Goal: Task Accomplishment & Management: Use online tool/utility

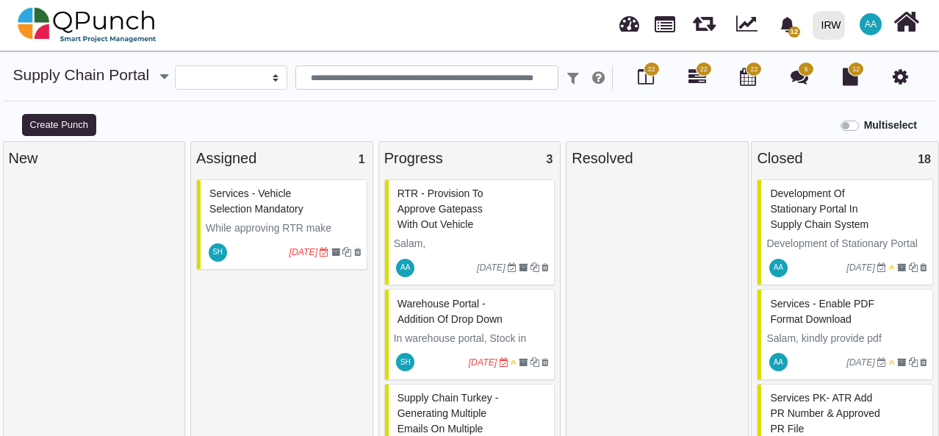
select select
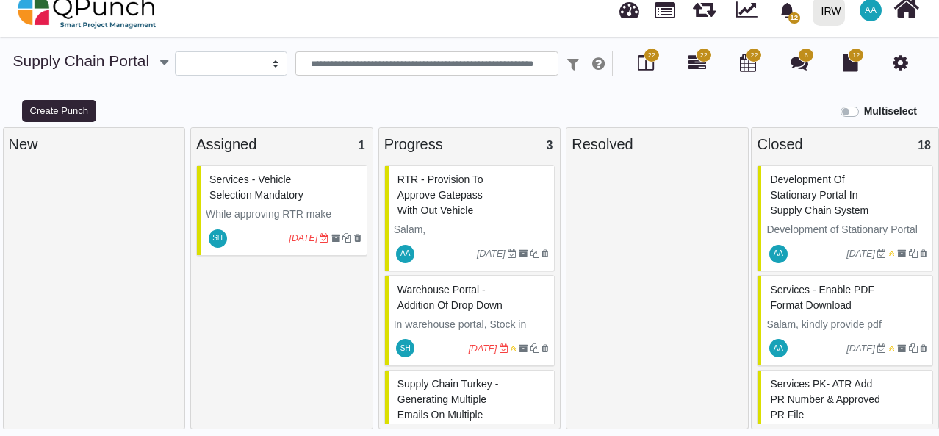
scroll to position [10, 0]
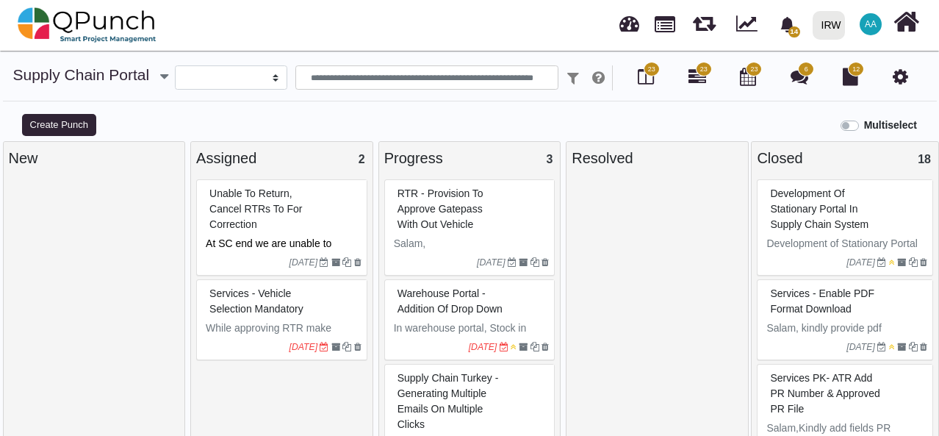
select select
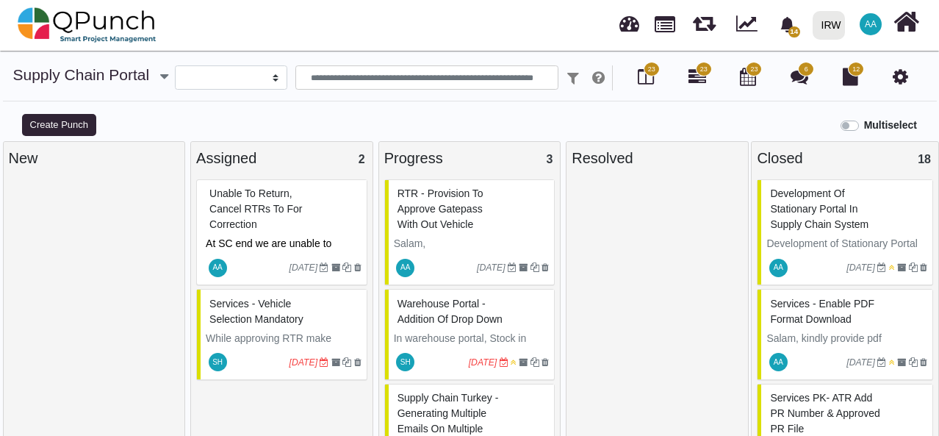
click at [297, 210] on div "Unable to Return, Cancel RTRs to for Correction" at bounding box center [284, 209] width 156 height 54
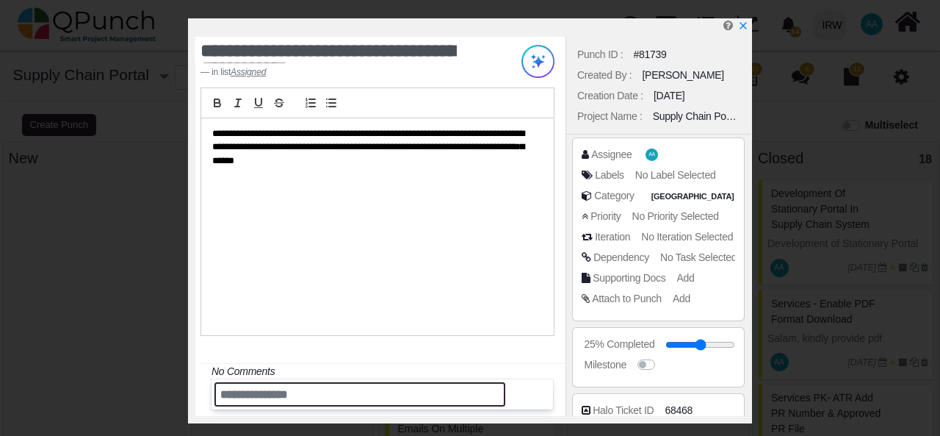
click at [284, 399] on input "text" at bounding box center [360, 394] width 291 height 24
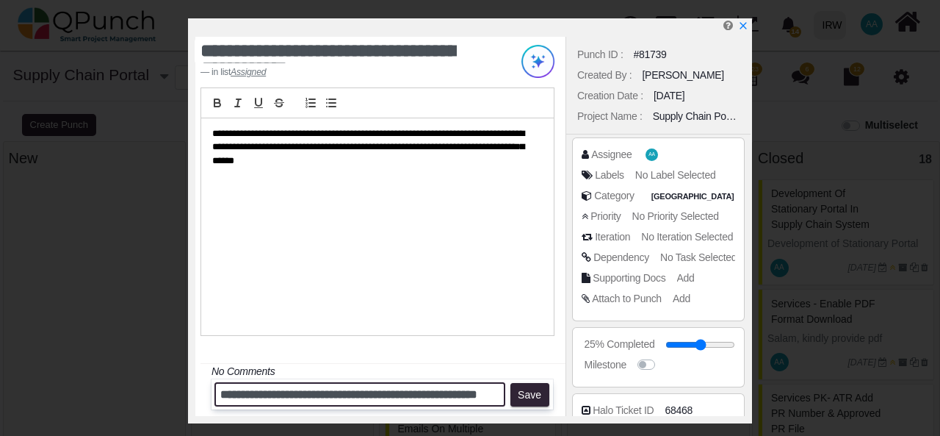
scroll to position [0, 28]
type input "**********"
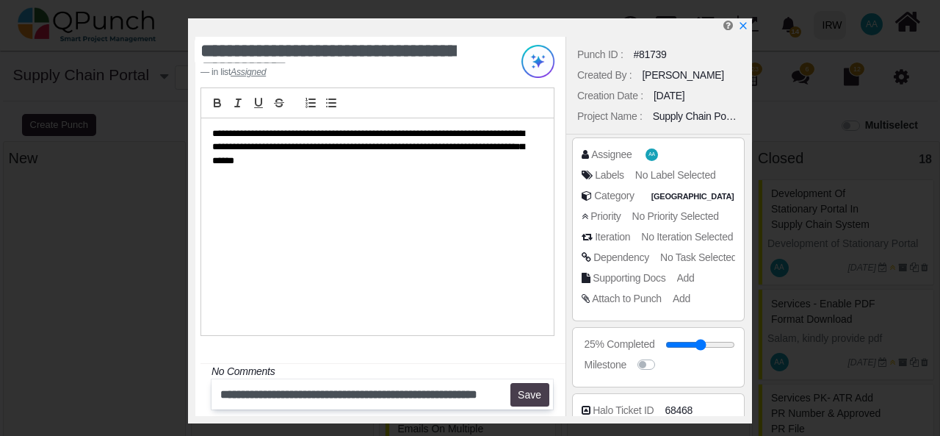
click at [537, 395] on button "Save" at bounding box center [530, 395] width 39 height 24
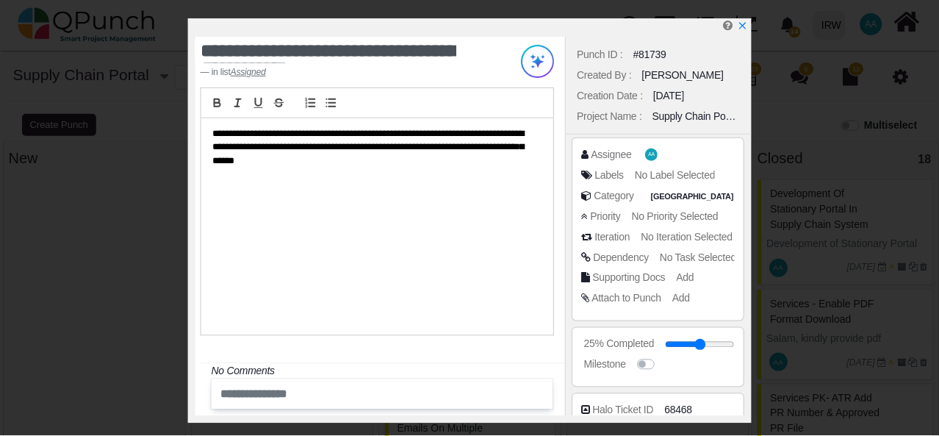
scroll to position [309, 0]
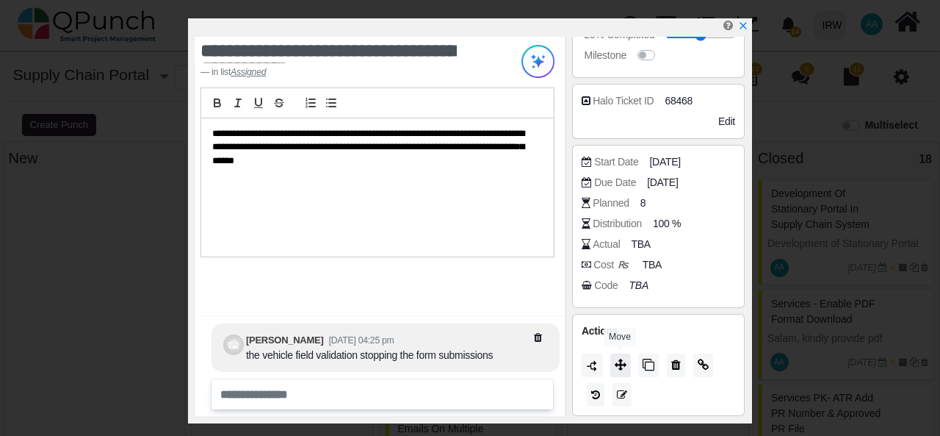
click at [620, 363] on icon at bounding box center [621, 365] width 12 height 12
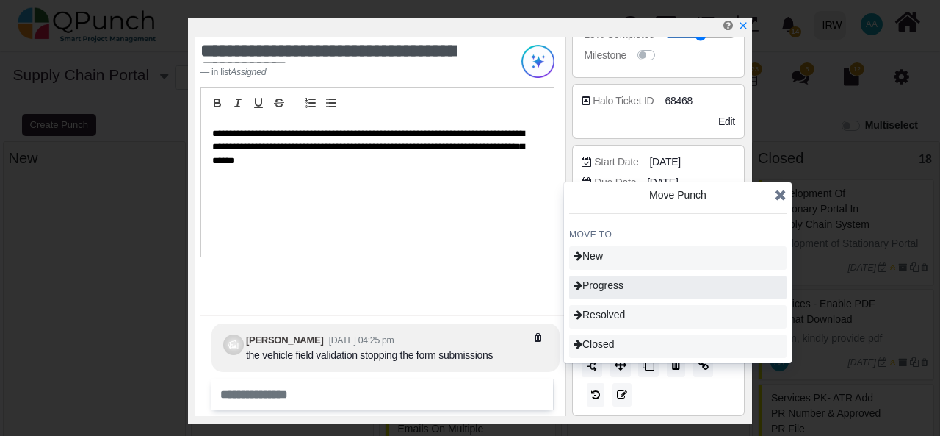
click at [623, 287] on span "Progress" at bounding box center [599, 285] width 50 height 12
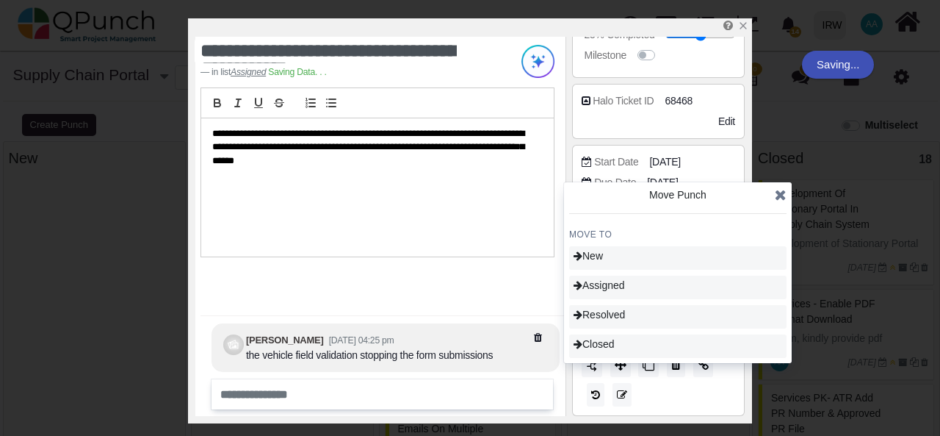
type input "**"
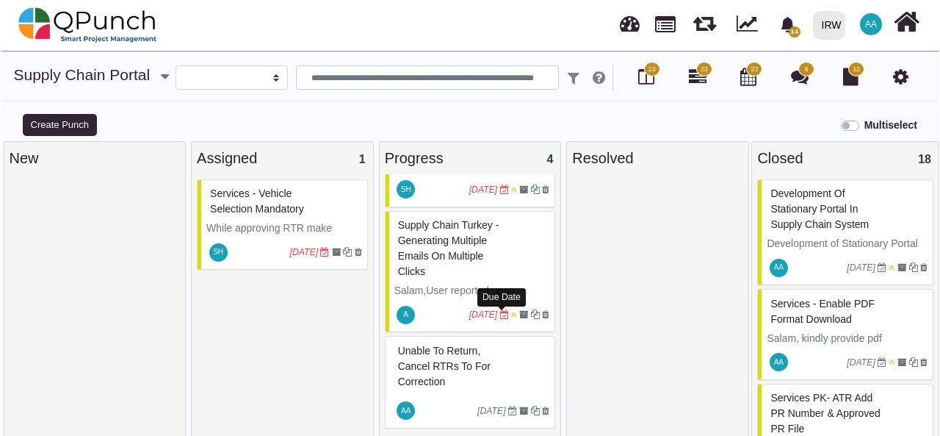
scroll to position [14, 0]
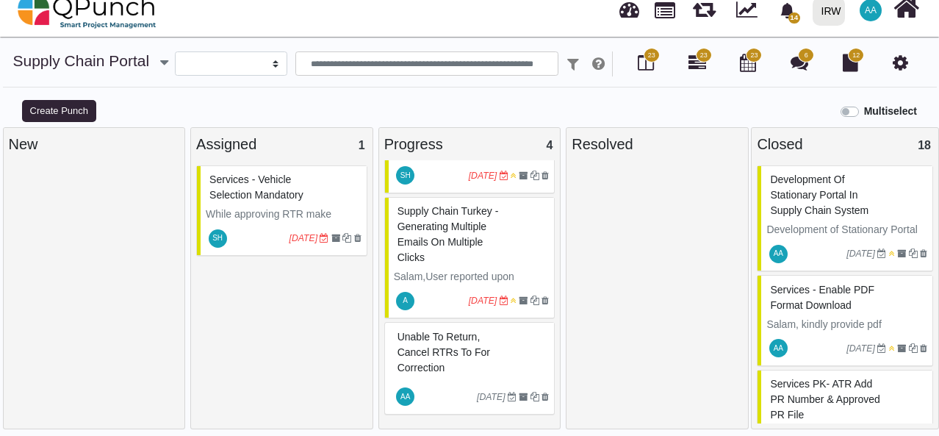
click at [451, 367] on div "Unable to Return, Cancel RTRs to for Correction" at bounding box center [472, 352] width 156 height 54
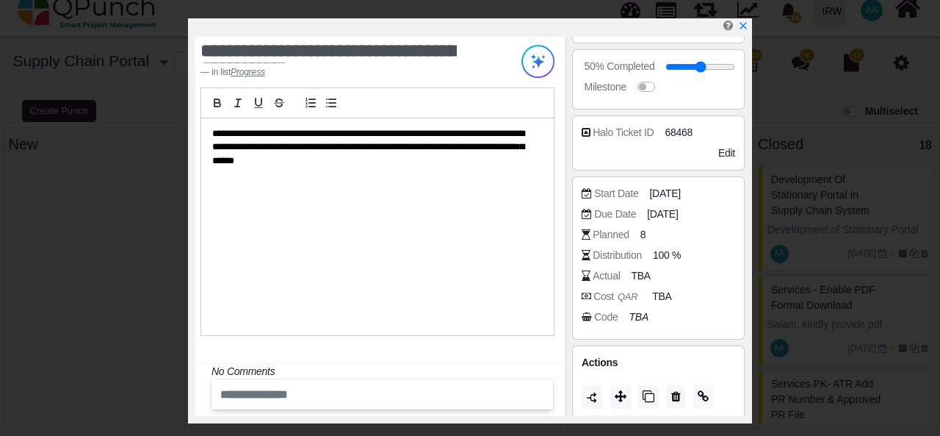
scroll to position [294, 0]
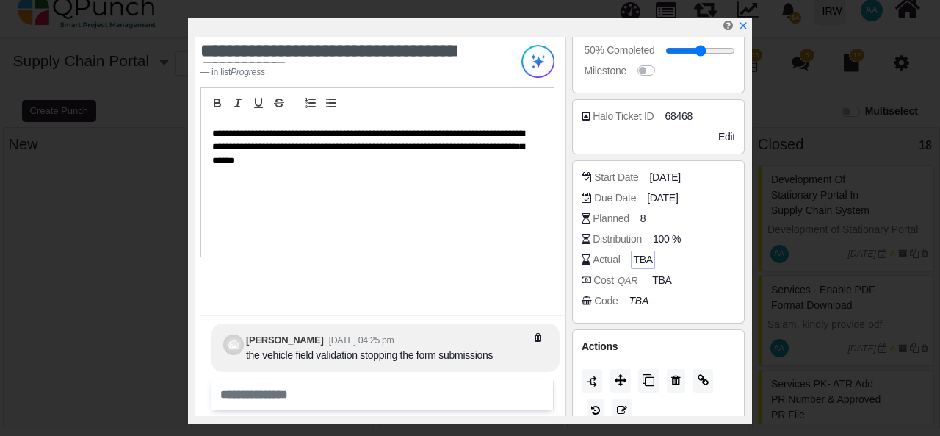
click at [639, 254] on span "TBA" at bounding box center [642, 259] width 19 height 15
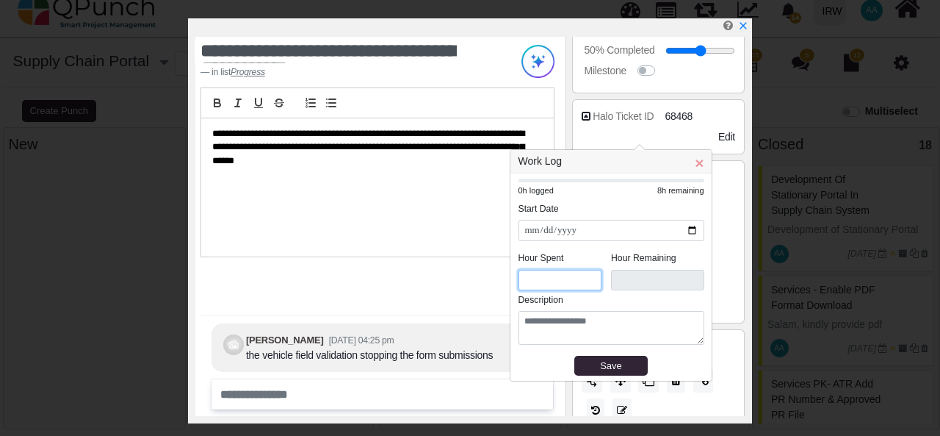
drag, startPoint x: 541, startPoint y: 277, endPoint x: 520, endPoint y: 278, distance: 20.6
click at [520, 278] on input "*" at bounding box center [561, 280] width 84 height 21
type input "***"
type input "**"
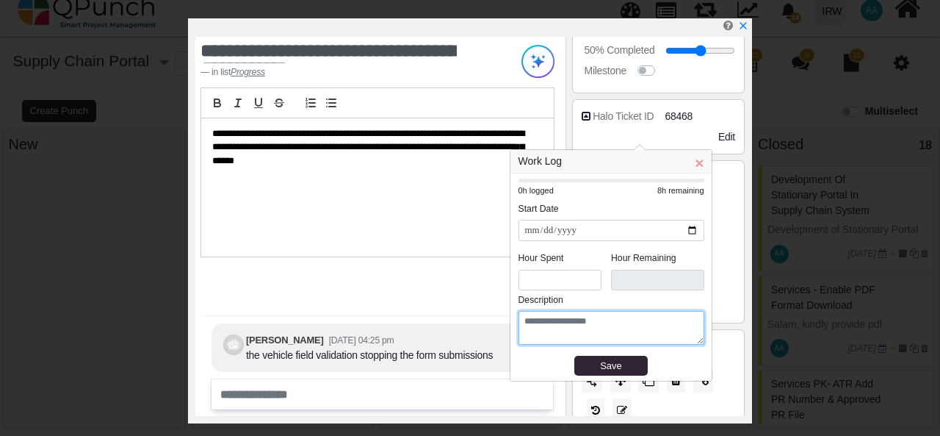
click at [555, 326] on textarea at bounding box center [612, 328] width 186 height 34
type textarea "*********"
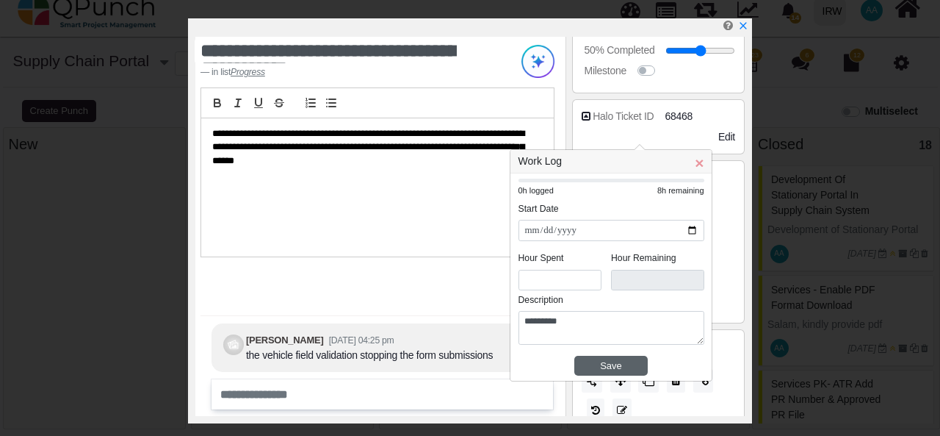
click at [626, 361] on div "Save" at bounding box center [611, 366] width 63 height 15
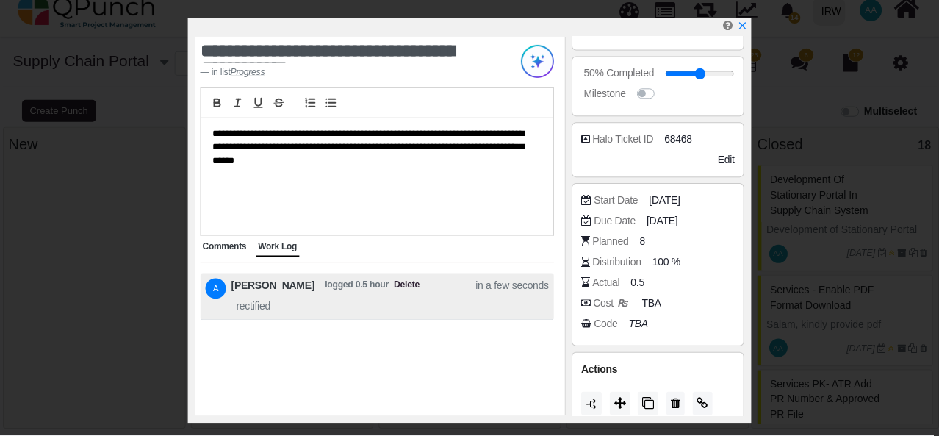
scroll to position [309, 0]
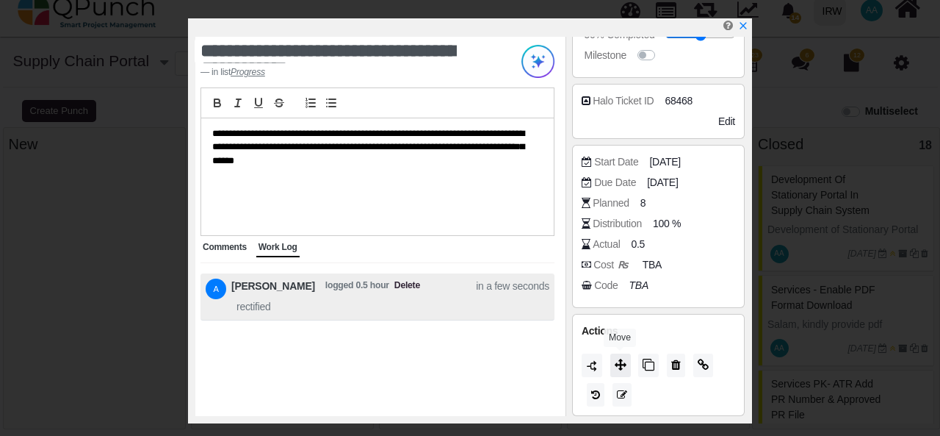
click at [622, 364] on icon at bounding box center [621, 365] width 12 height 12
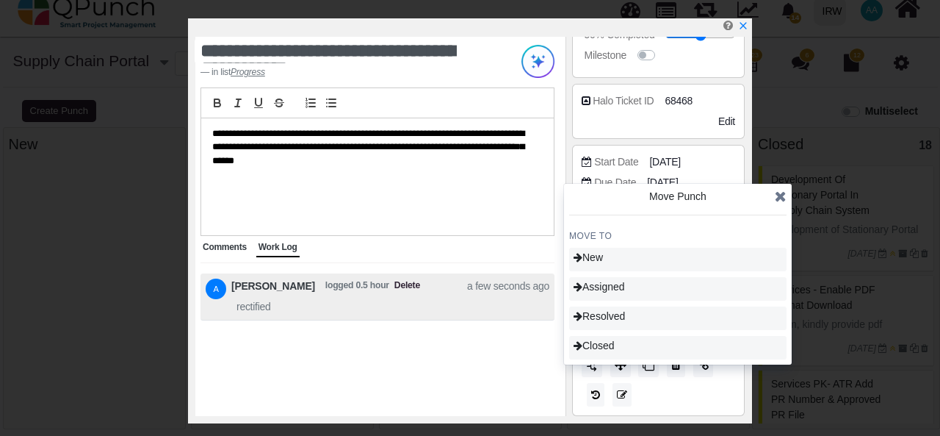
click at [780, 198] on icon at bounding box center [781, 196] width 12 height 15
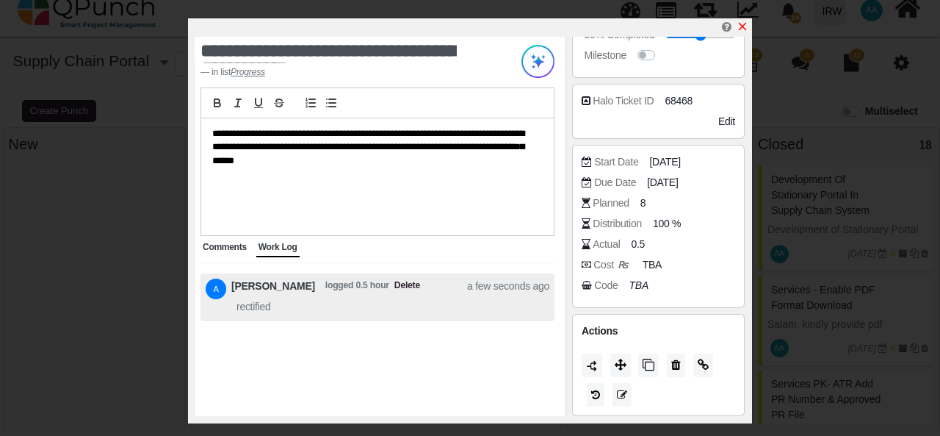
click at [745, 26] on icon "x" at bounding box center [743, 27] width 8 height 8
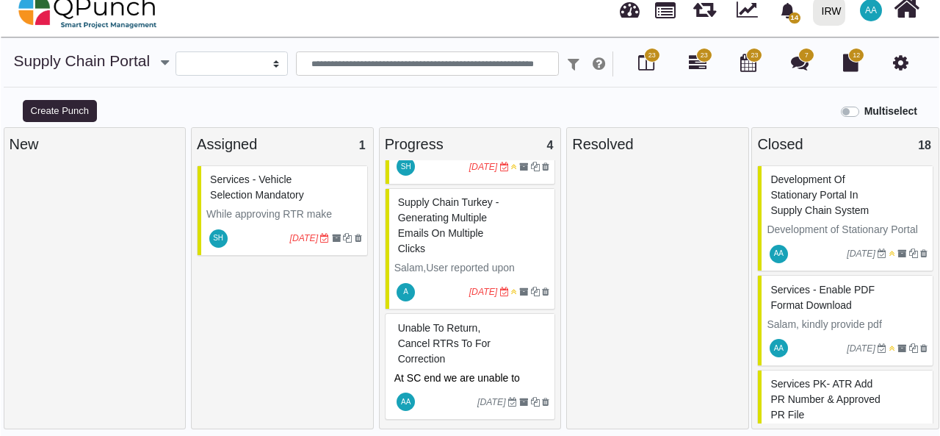
scroll to position [200, 0]
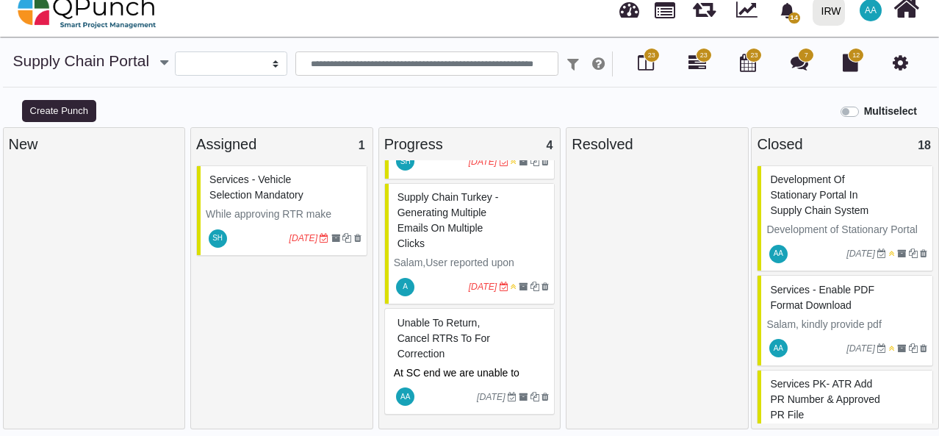
click at [483, 331] on span "Unable to Return, Cancel RTRs to for Correction" at bounding box center [443, 338] width 93 height 43
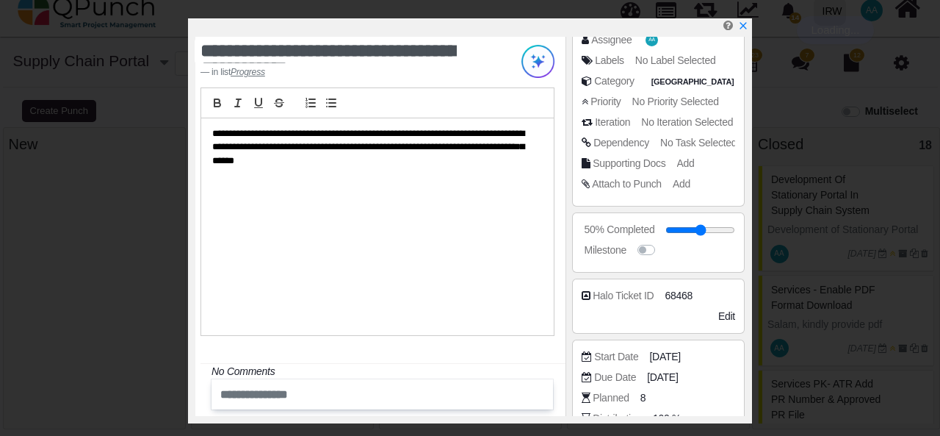
scroll to position [294, 0]
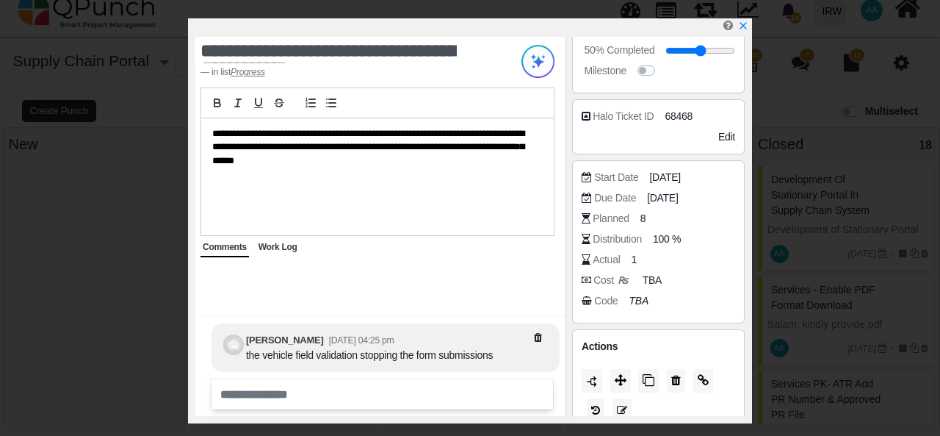
click at [287, 253] on div "Work Log" at bounding box center [277, 247] width 43 height 19
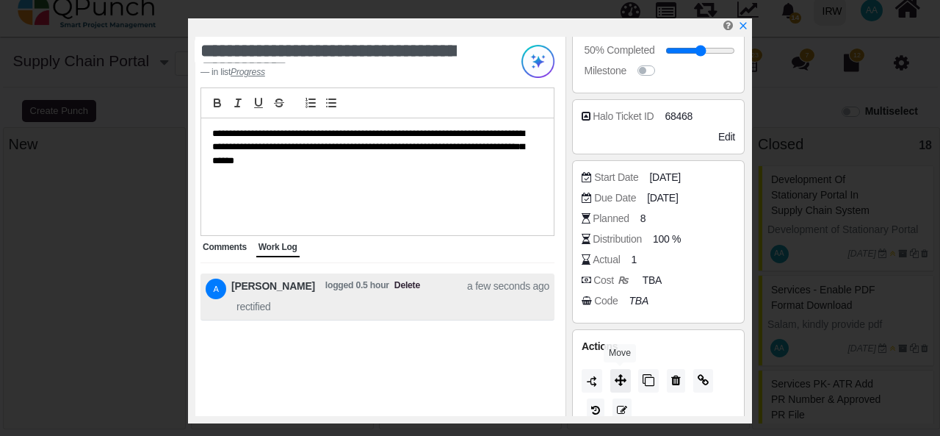
click at [624, 375] on icon at bounding box center [621, 380] width 12 height 12
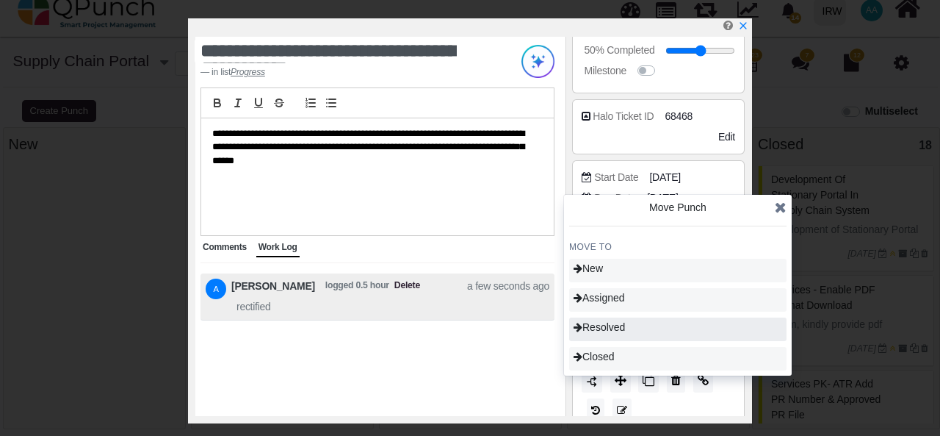
click at [635, 331] on div "Resolved" at bounding box center [677, 329] width 217 height 24
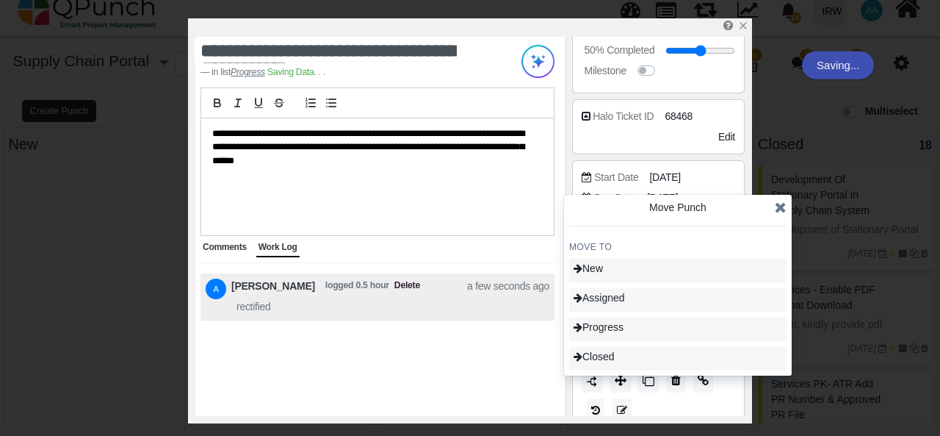
type input "**"
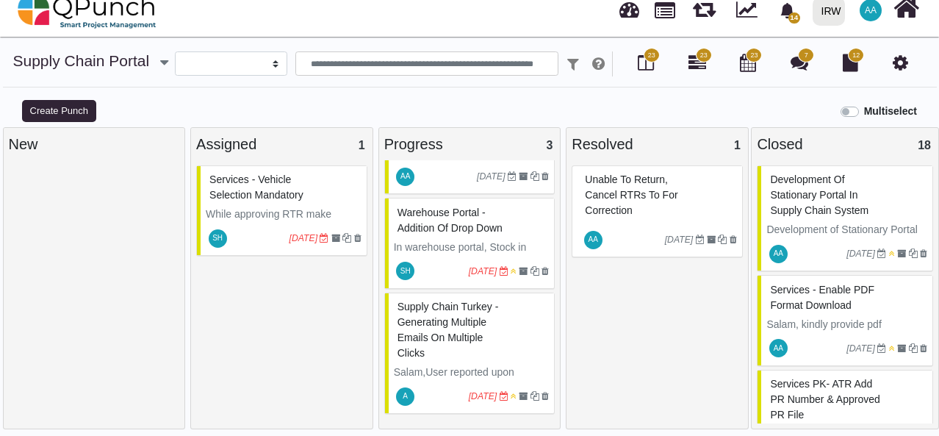
click at [652, 214] on div "Unable to Return, Cancel RTRs to for Correction" at bounding box center [659, 195] width 156 height 54
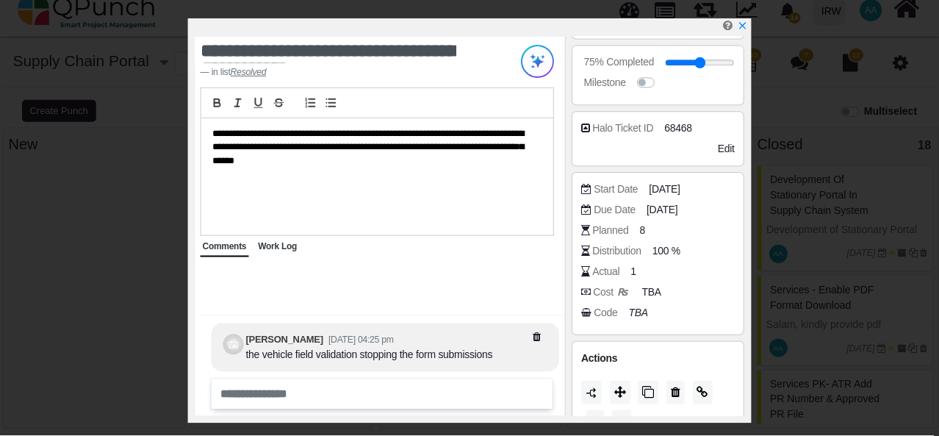
scroll to position [309, 0]
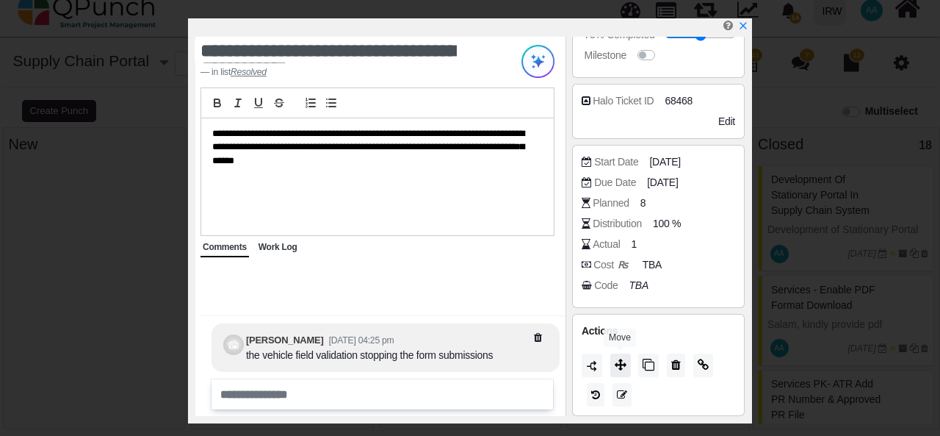
click at [620, 365] on icon at bounding box center [621, 365] width 12 height 12
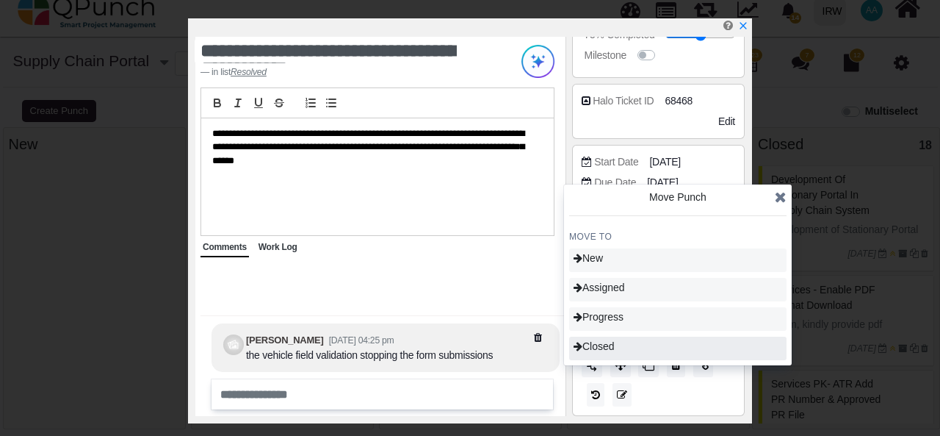
click at [630, 349] on div "Closed" at bounding box center [677, 348] width 217 height 24
type input "***"
